Goal: Navigation & Orientation: Find specific page/section

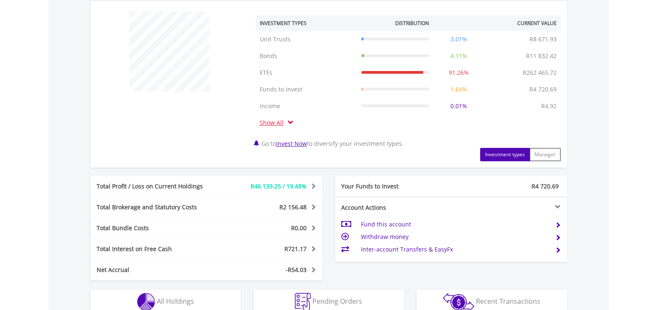
scroll to position [463, 0]
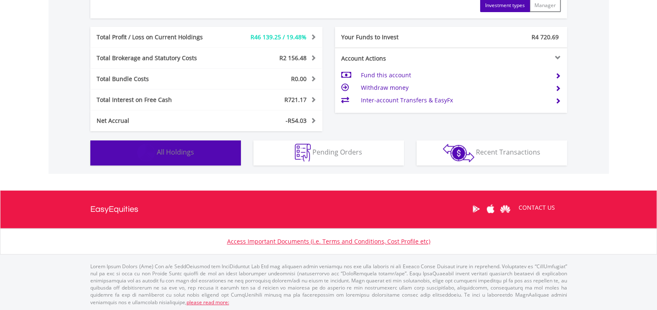
click at [180, 159] on button "Holdings All Holdings" at bounding box center [165, 153] width 151 height 25
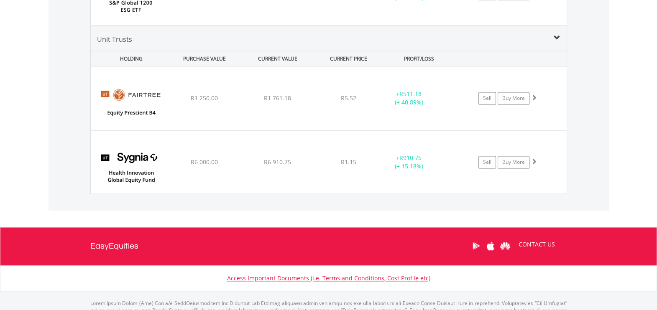
scroll to position [1677, 0]
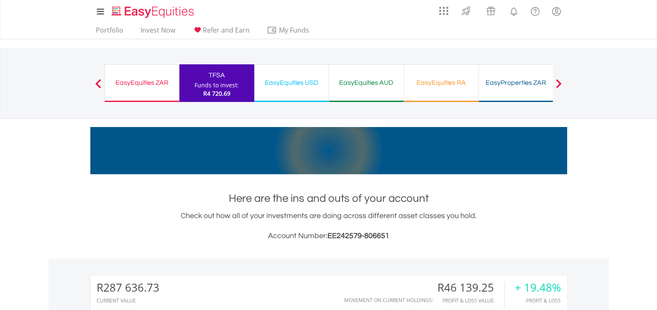
scroll to position [261, 0]
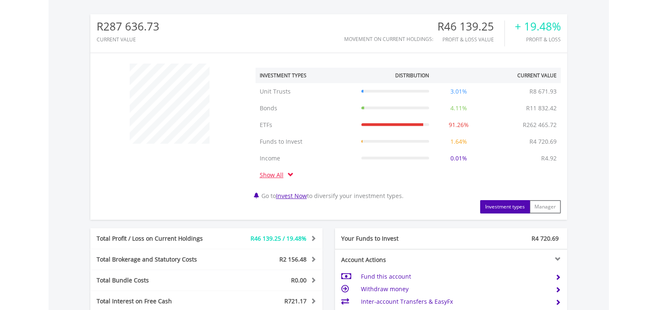
click at [278, 175] on link "Show All" at bounding box center [274, 175] width 28 height 8
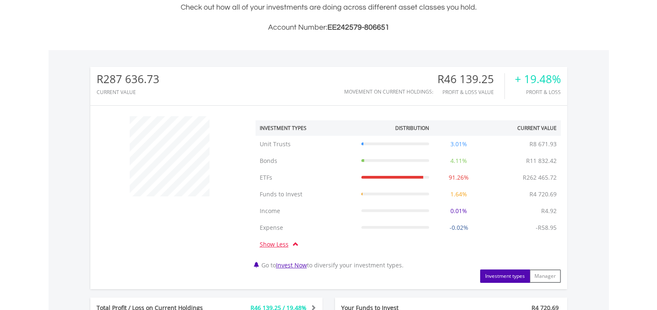
scroll to position [52, 0]
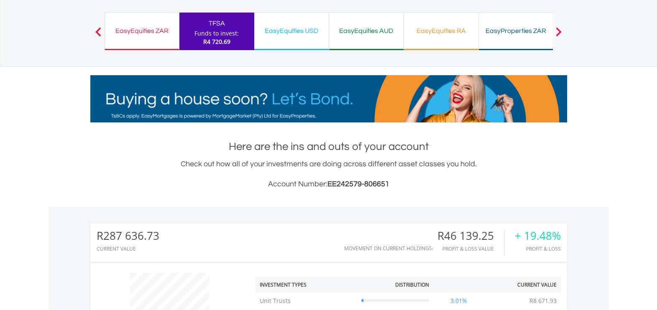
click at [507, 37] on div "EasyProperties ZAR Funds to invest: R4 720.69" at bounding box center [516, 32] width 75 height 38
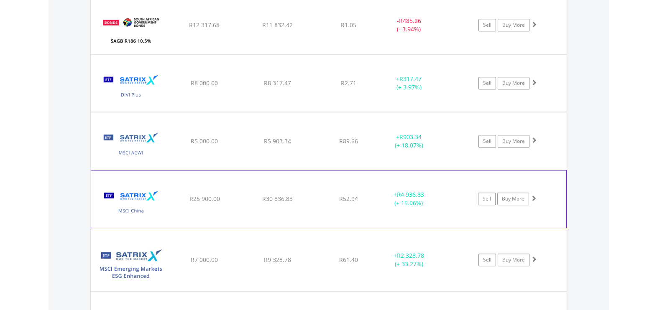
scroll to position [731, 0]
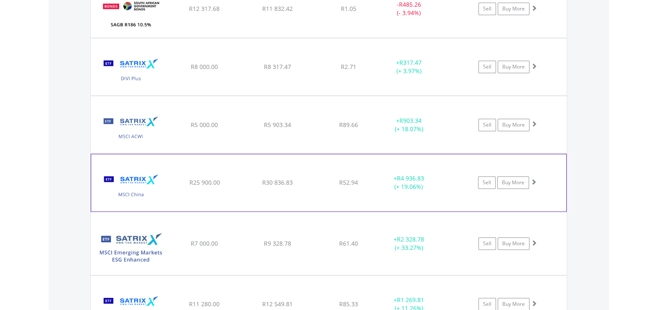
click at [331, 38] on div "﻿ Satrix MSCI China ETF R25 900.00 R30 836.83 R52.94 + R4 936.83 (+ 19.06%) Sel…" at bounding box center [329, 8] width 476 height 57
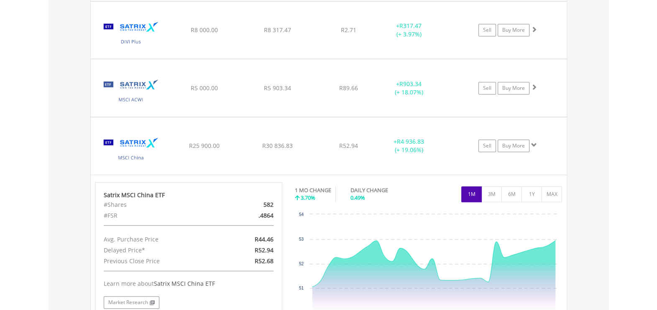
scroll to position [784, 0]
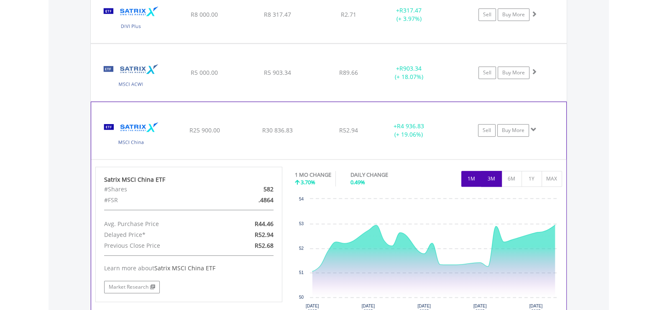
click at [488, 171] on button "3M" at bounding box center [491, 179] width 20 height 16
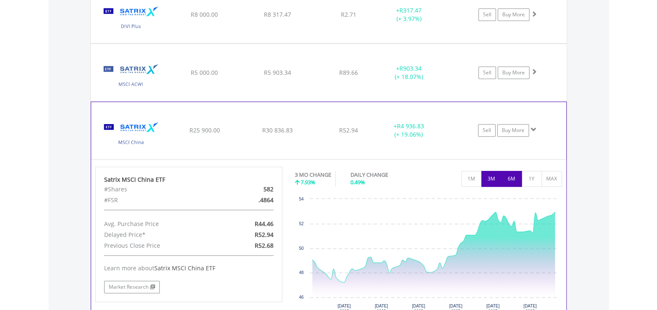
click at [509, 176] on button "6M" at bounding box center [511, 179] width 20 height 16
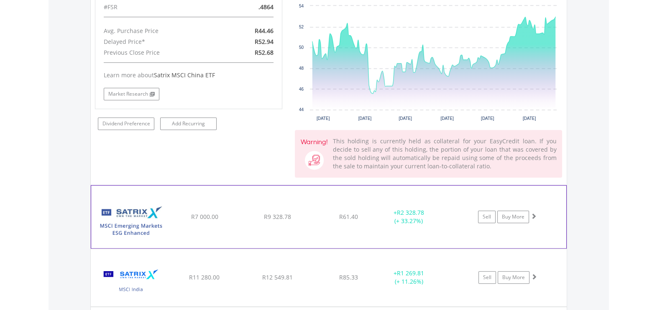
scroll to position [993, 0]
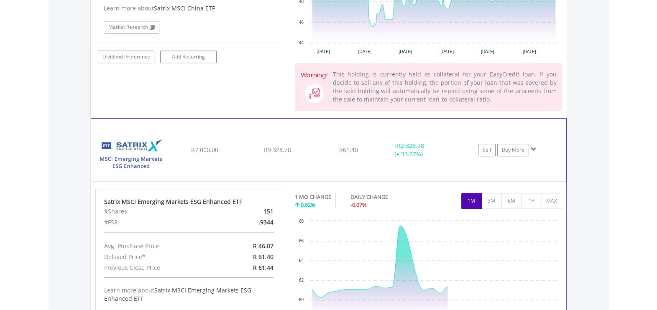
scroll to position [1045, 0]
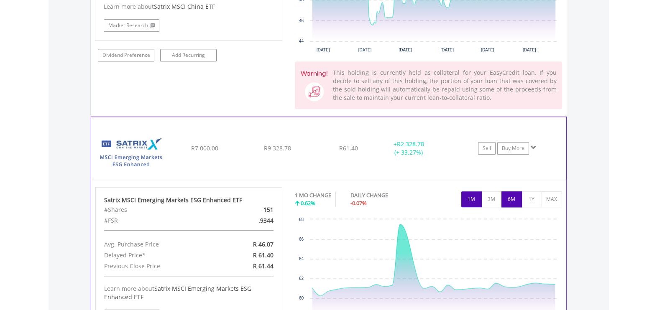
click at [507, 198] on button "6M" at bounding box center [511, 200] width 20 height 16
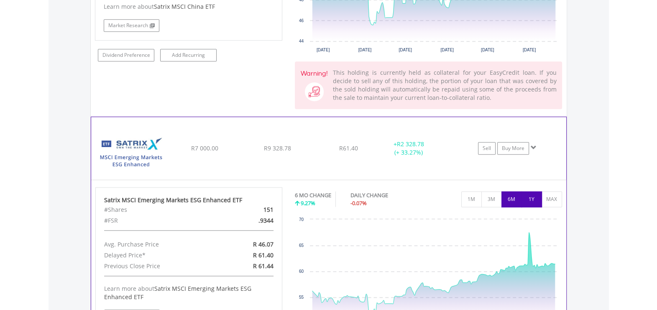
click at [529, 198] on button "1Y" at bounding box center [531, 200] width 20 height 16
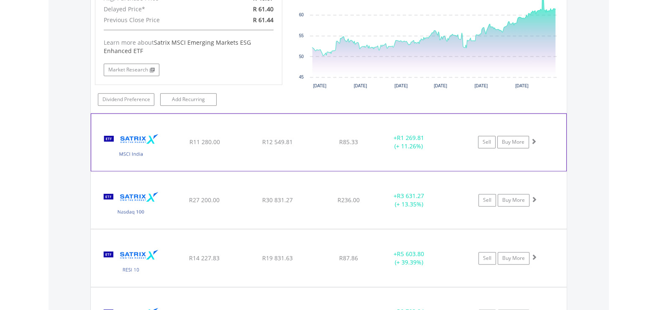
scroll to position [1306, 0]
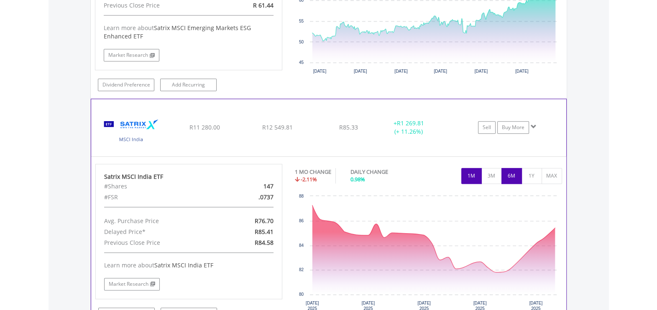
click at [521, 172] on button "6M" at bounding box center [511, 176] width 20 height 16
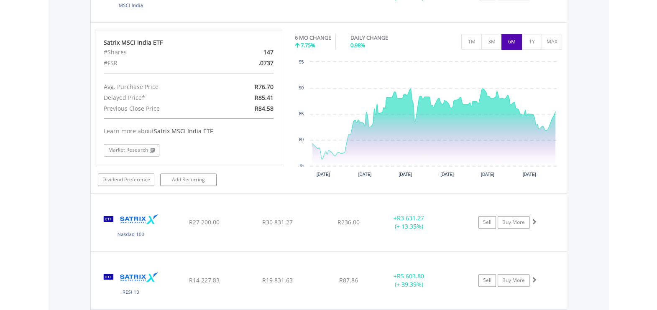
scroll to position [1463, 0]
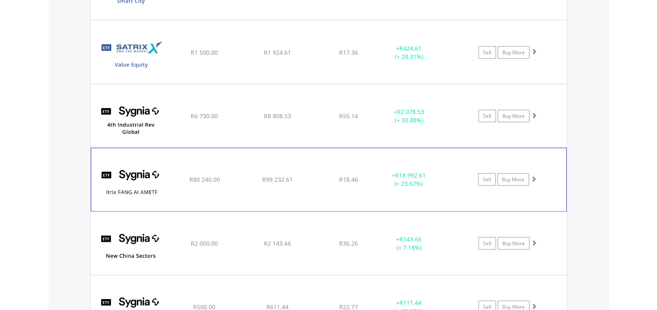
scroll to position [2091, 0]
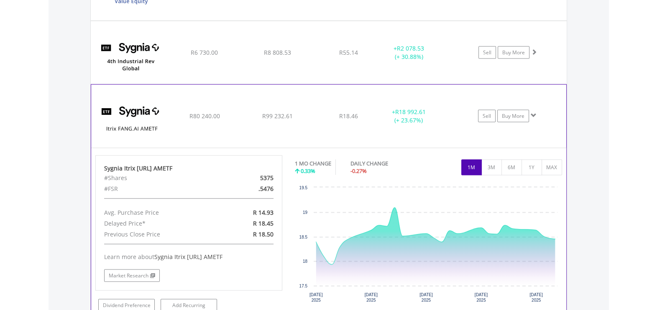
scroll to position [2143, 0]
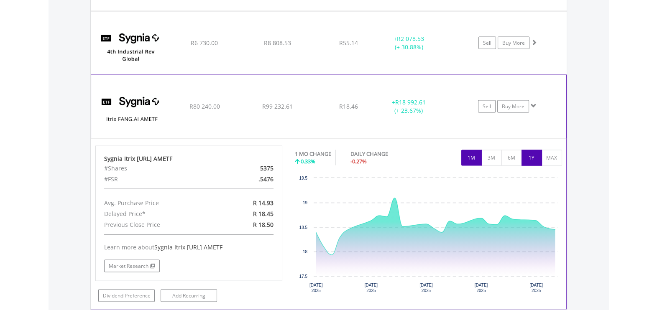
click at [524, 150] on button "1Y" at bounding box center [531, 158] width 20 height 16
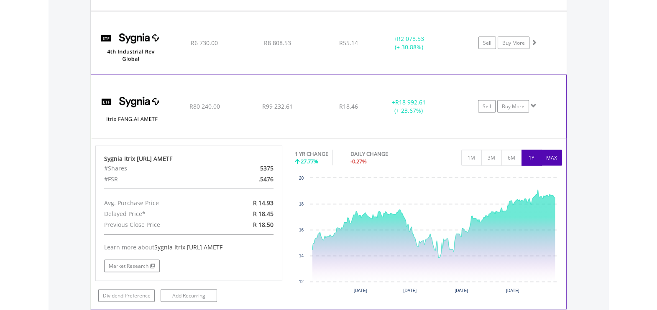
click at [544, 150] on button "MAX" at bounding box center [552, 158] width 20 height 16
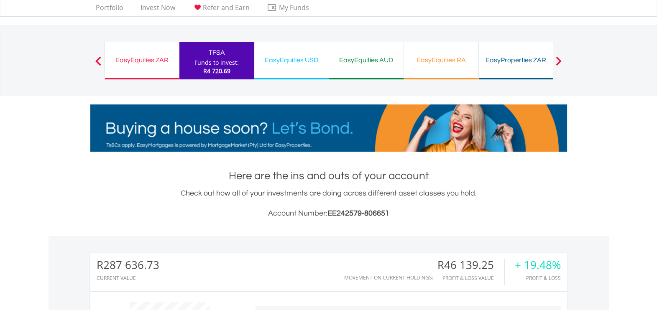
scroll to position [23, 0]
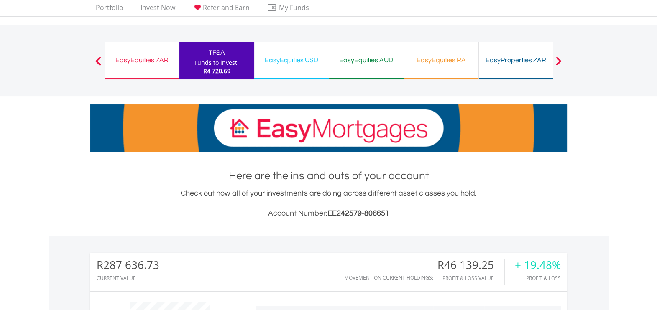
click at [148, 66] on div "EasyEquities ZAR Funds to invest: R4 720.69" at bounding box center [142, 61] width 75 height 38
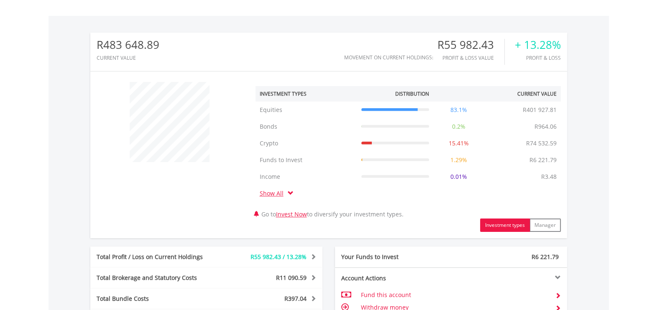
scroll to position [365, 0]
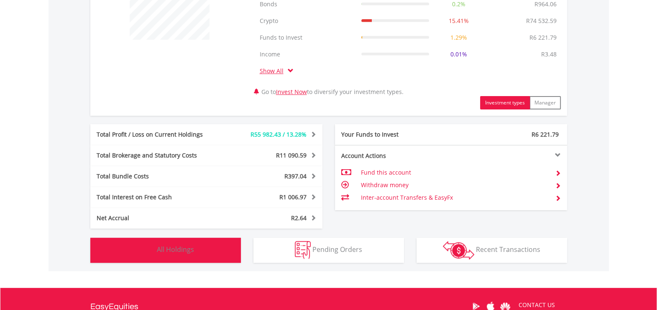
click at [164, 251] on span "All Holdings" at bounding box center [175, 249] width 37 height 9
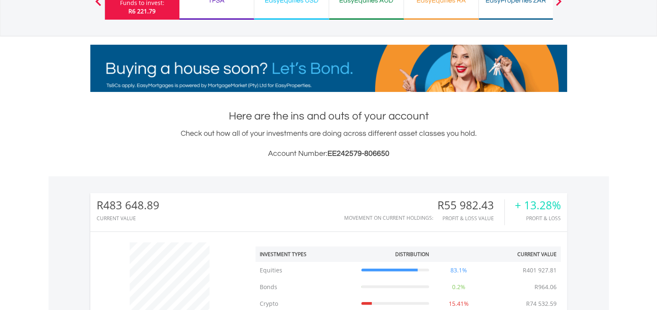
scroll to position [0, 0]
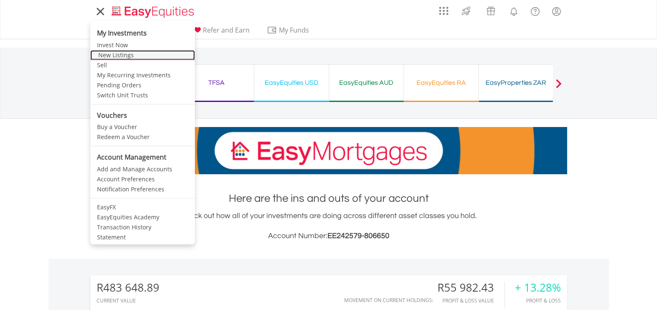
click at [123, 53] on link "New Listings" at bounding box center [142, 55] width 105 height 10
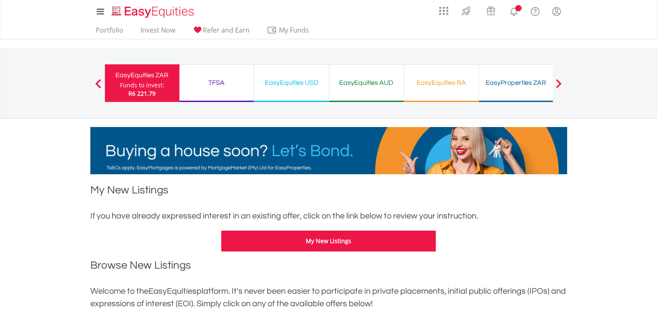
scroll to position [104, 0]
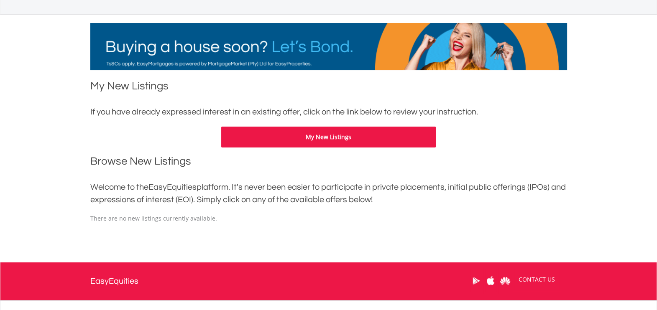
click at [339, 133] on button "My New Listings" at bounding box center [328, 137] width 215 height 21
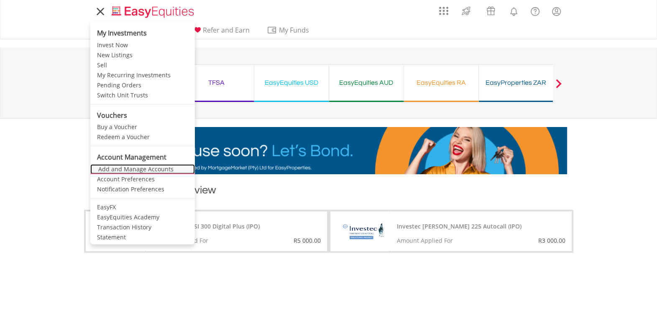
click at [130, 166] on link "Add and Manage Accounts" at bounding box center [142, 169] width 105 height 10
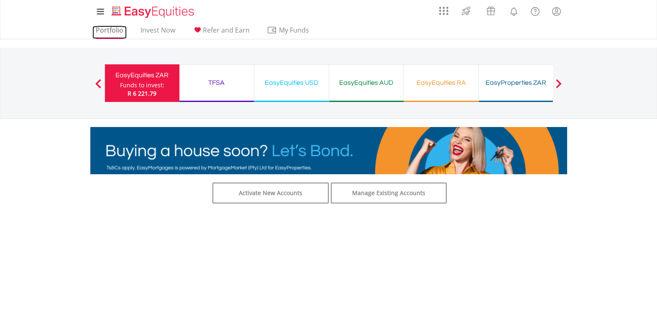
click at [112, 28] on link "Portfolio" at bounding box center [109, 32] width 34 height 13
